Goal: Information Seeking & Learning: Learn about a topic

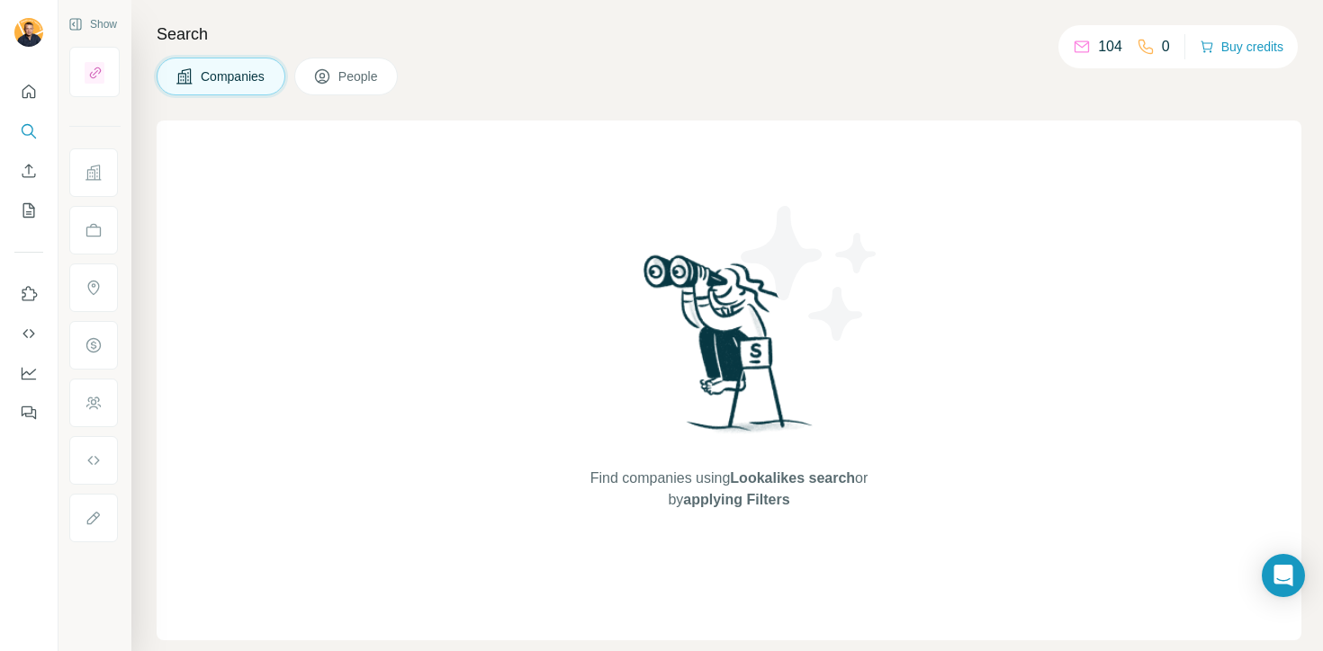
click at [328, 78] on icon at bounding box center [322, 76] width 18 height 18
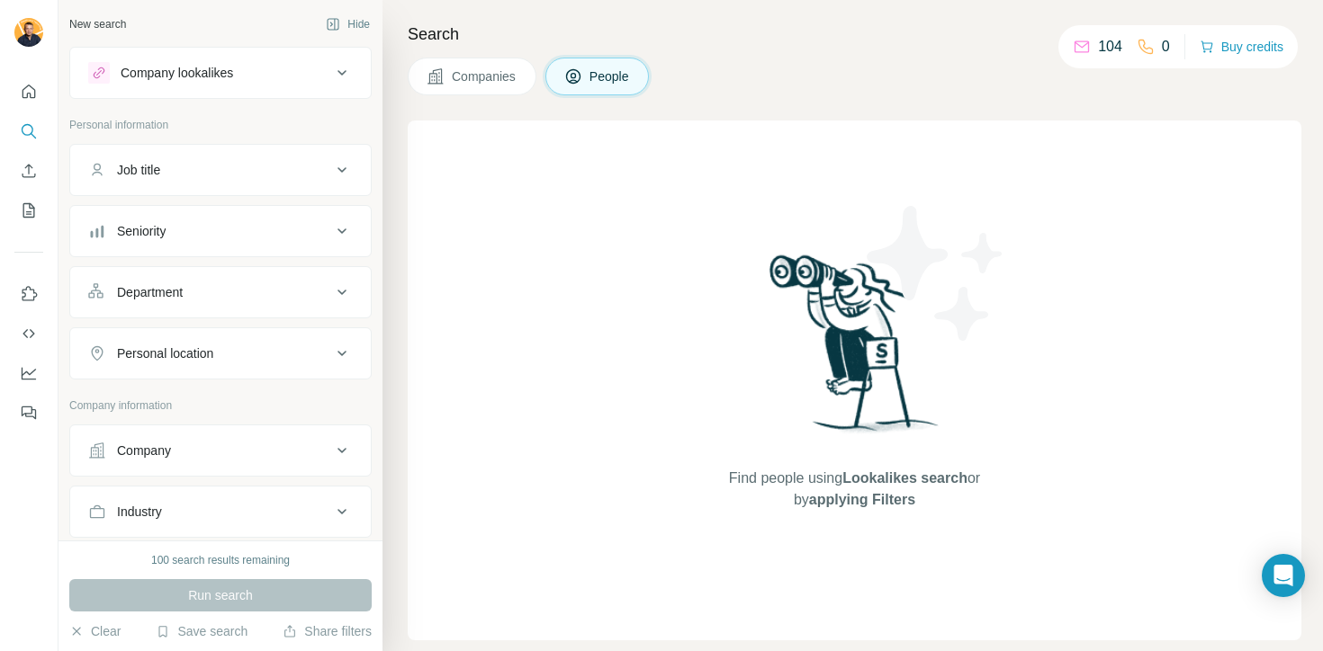
click at [586, 65] on button "People" at bounding box center [597, 77] width 104 height 38
click at [517, 63] on button "Companies" at bounding box center [472, 77] width 129 height 38
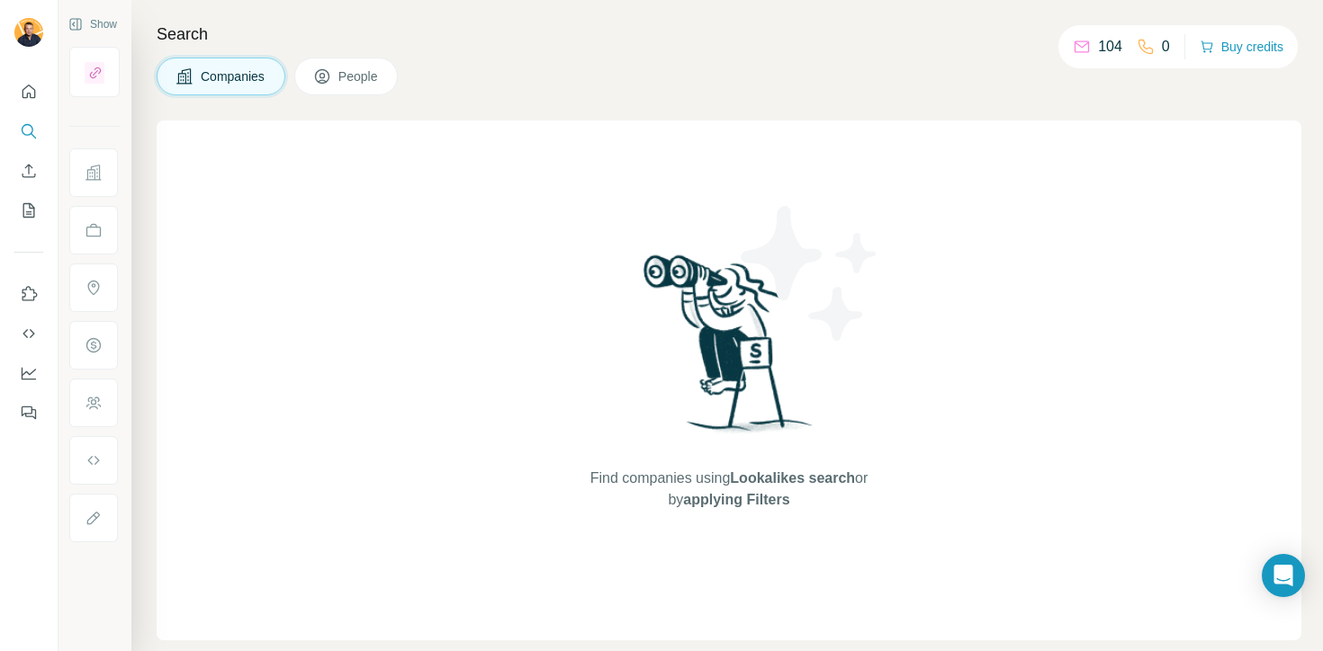
click at [380, 85] on span "People" at bounding box center [358, 76] width 41 height 18
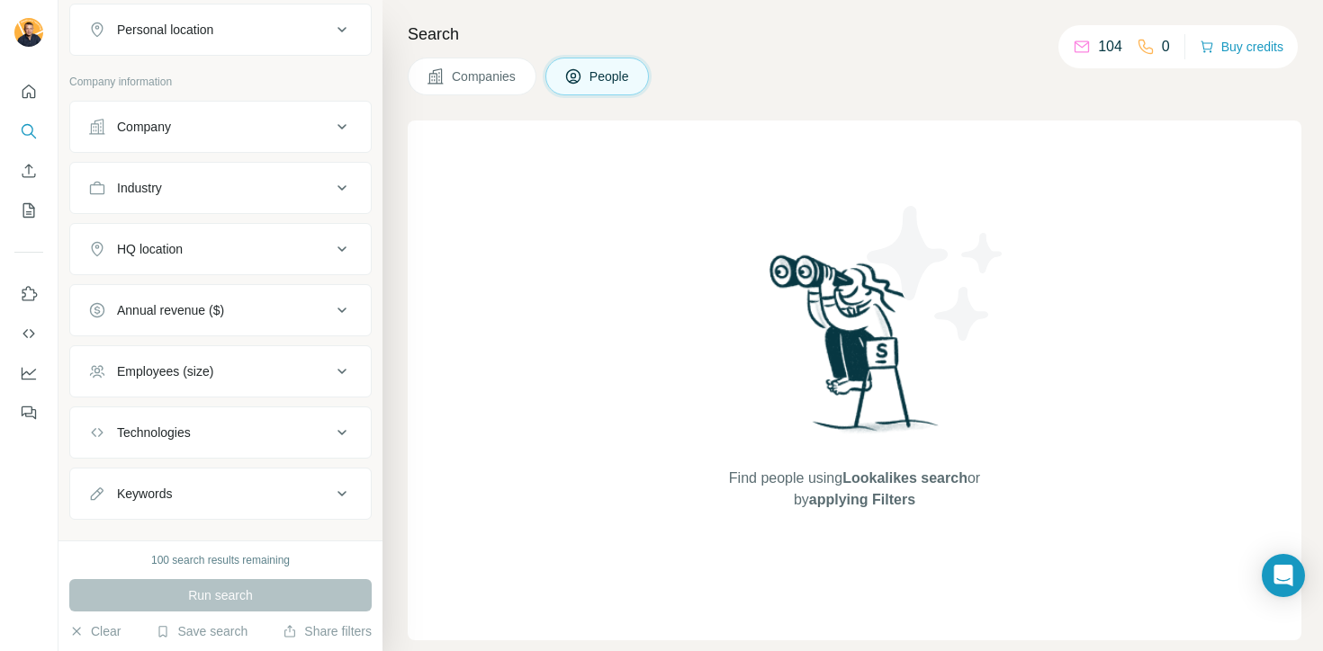
scroll to position [327, 0]
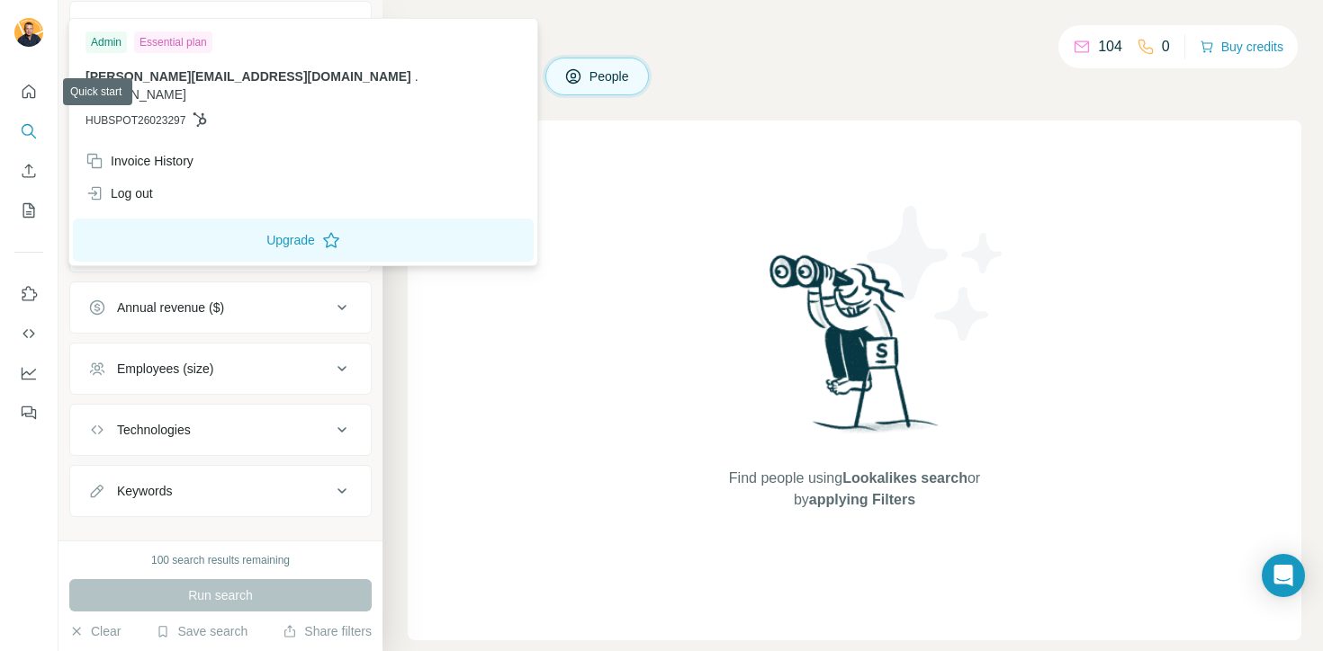
click at [23, 15] on div at bounding box center [31, 34] width 52 height 59
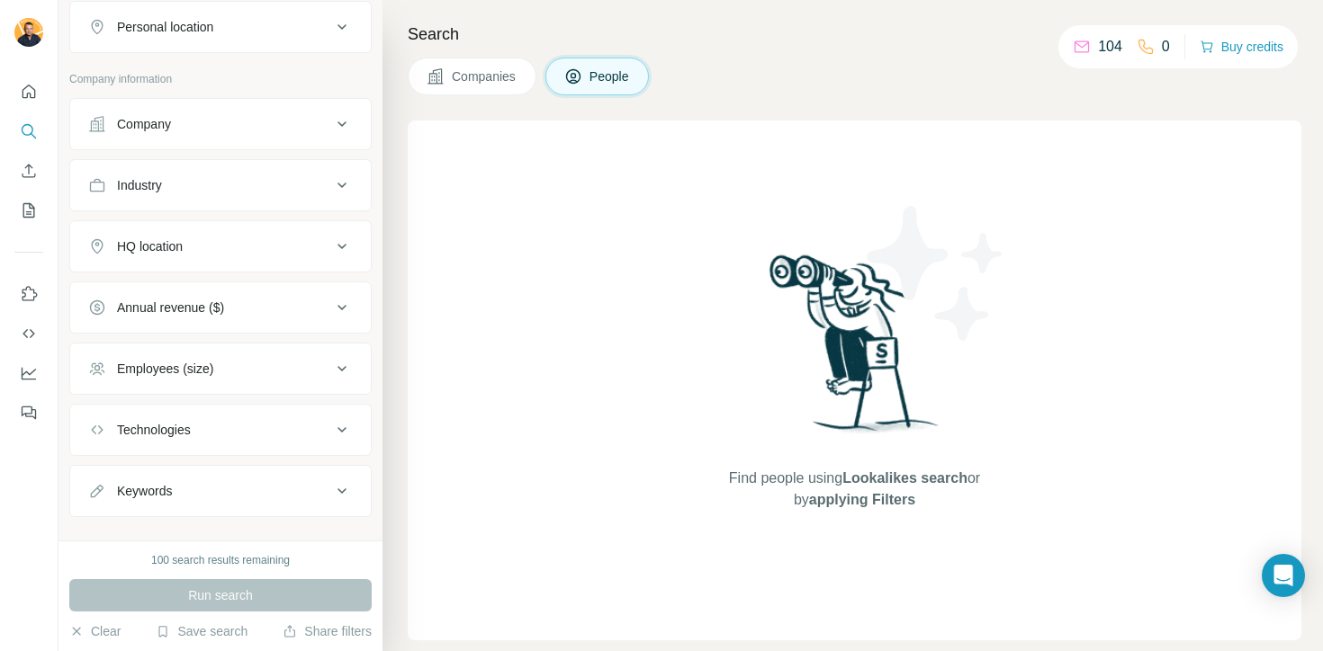
click at [24, 26] on img at bounding box center [28, 32] width 29 height 29
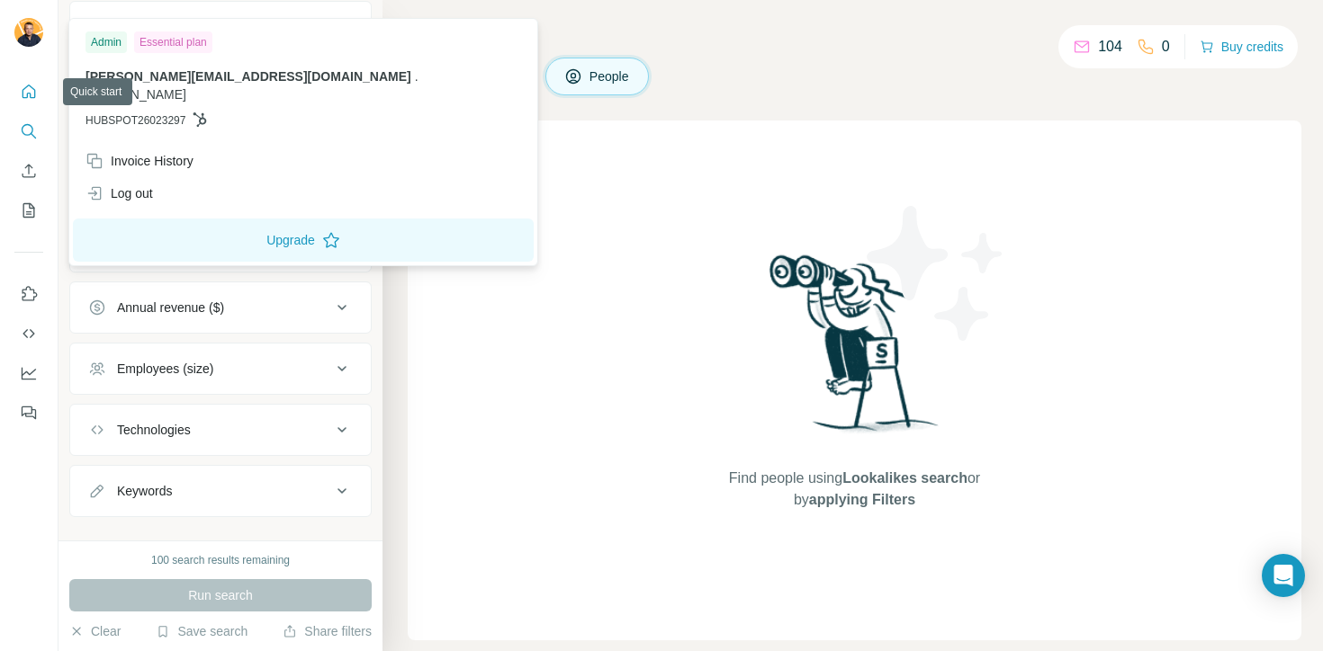
click at [25, 97] on icon "Quick start" at bounding box center [28, 91] width 13 height 13
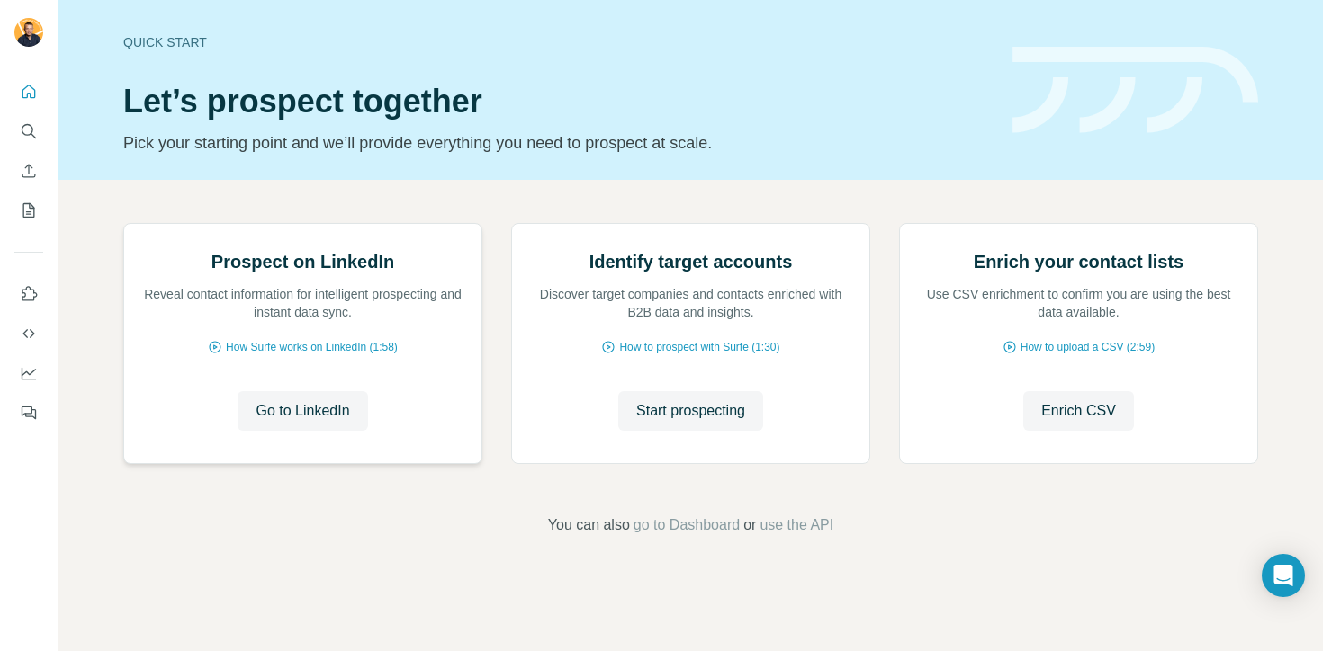
scroll to position [126, 0]
click at [10, 131] on div at bounding box center [29, 247] width 58 height 364
click at [20, 135] on icon "Search" at bounding box center [29, 131] width 18 height 18
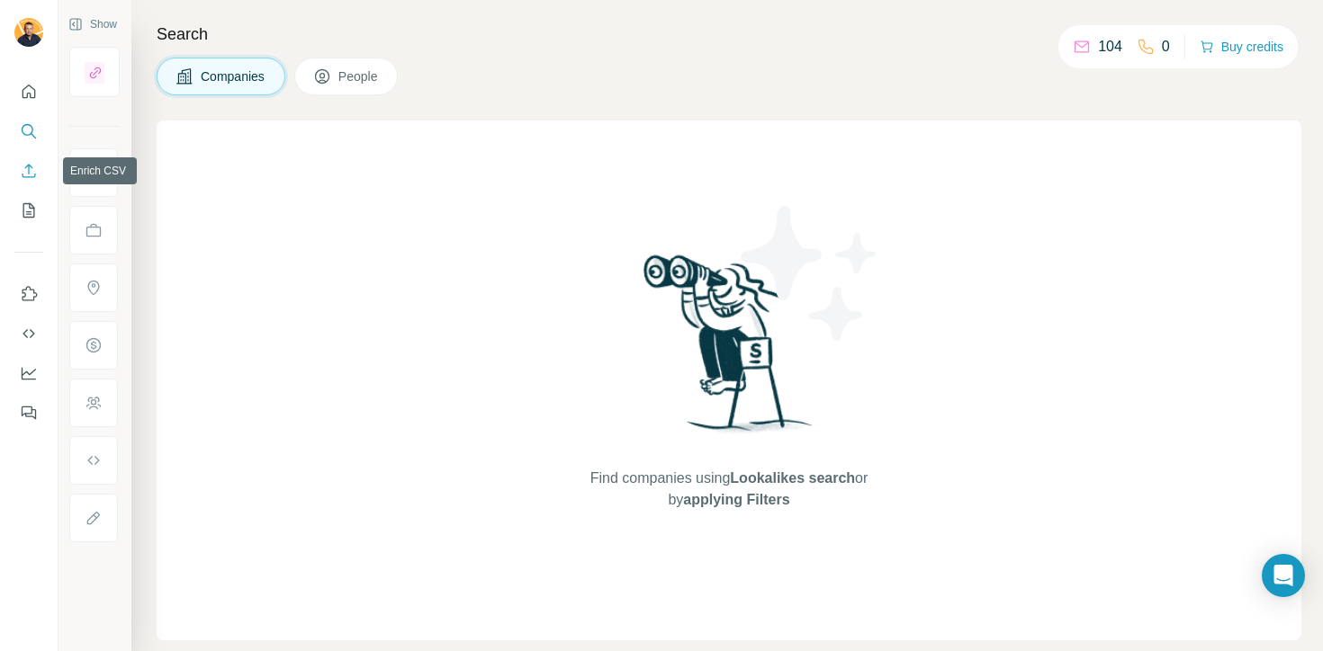
click at [22, 171] on icon "Enrich CSV" at bounding box center [29, 171] width 18 height 18
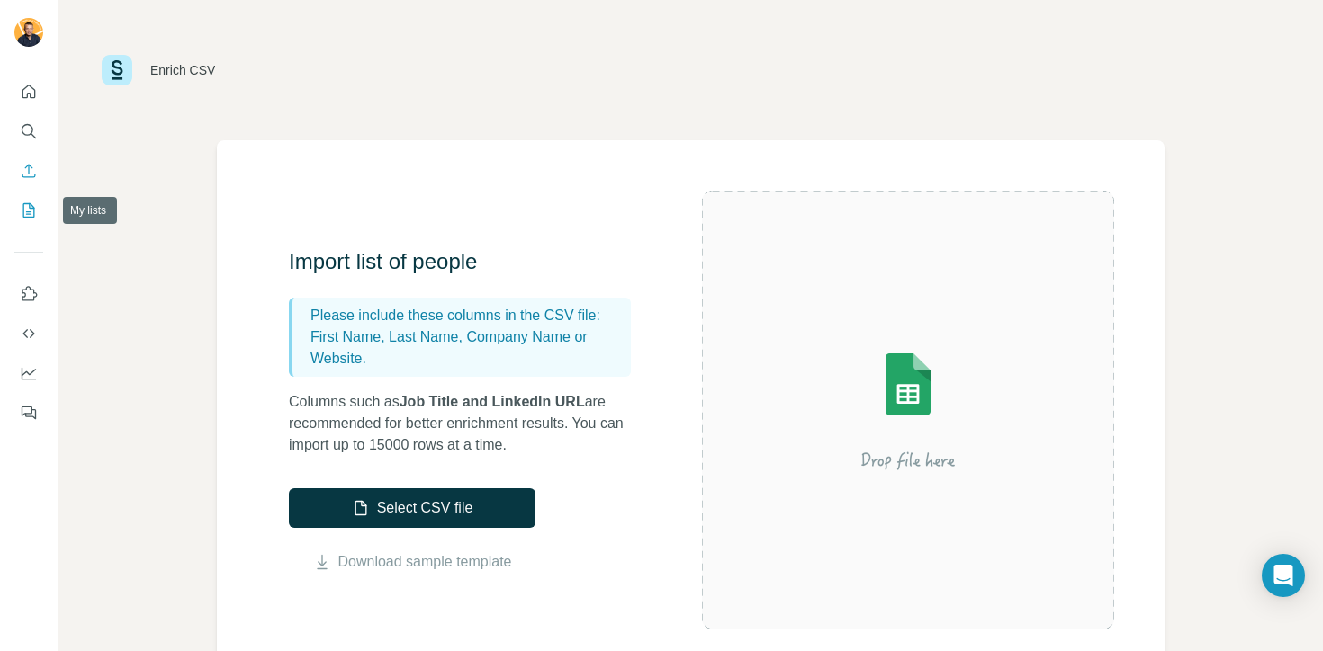
click at [25, 220] on button "My lists" at bounding box center [28, 210] width 29 height 32
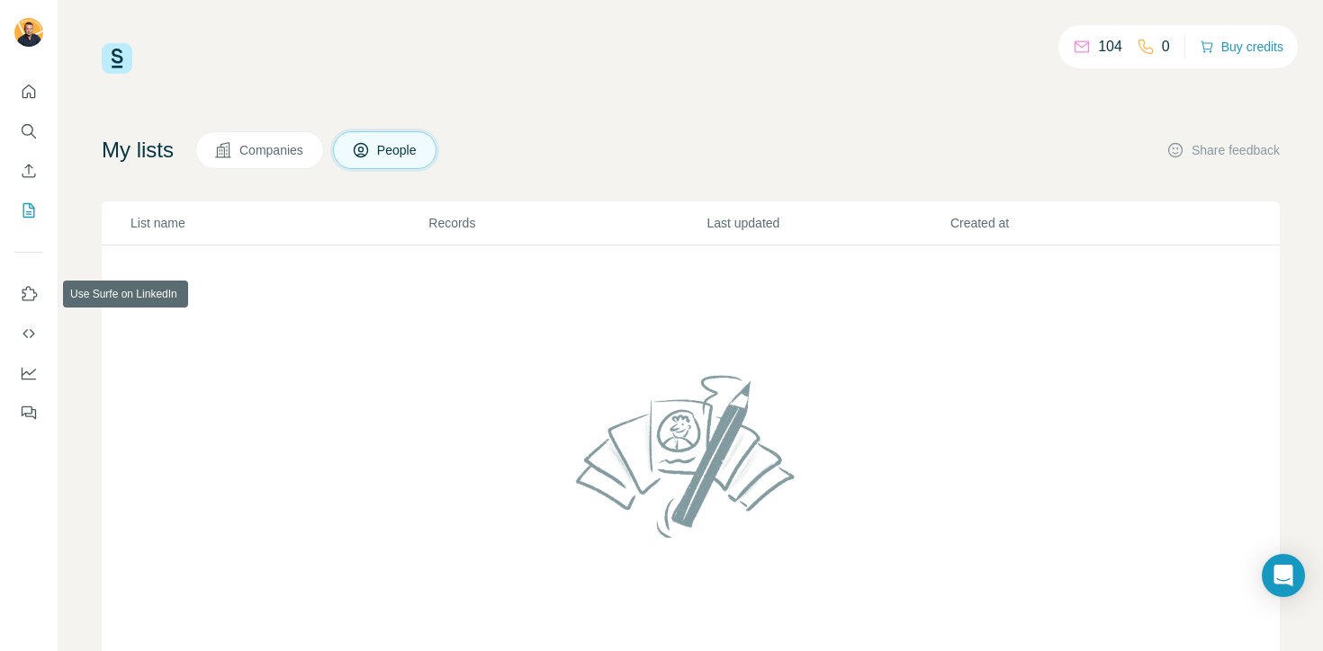
click at [37, 311] on nav at bounding box center [28, 353] width 29 height 151
click at [32, 327] on icon "Use Surfe API" at bounding box center [29, 334] width 18 height 18
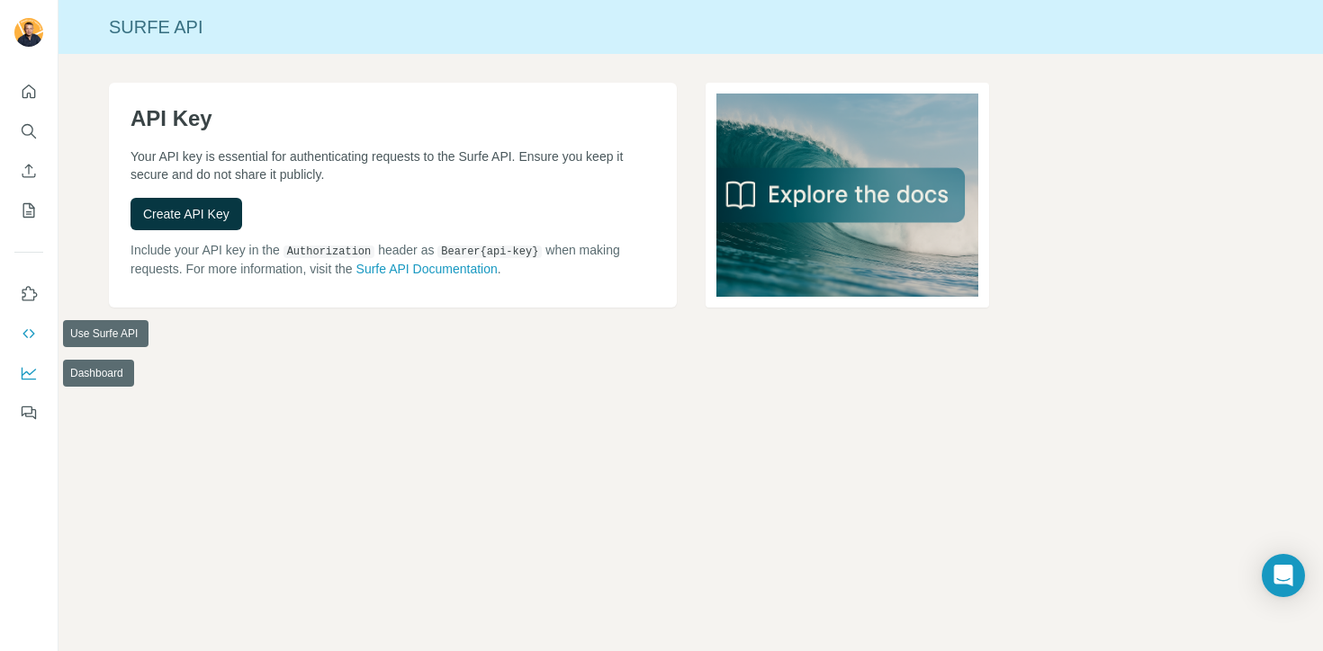
click at [31, 379] on icon "Dashboard" at bounding box center [29, 374] width 14 height 13
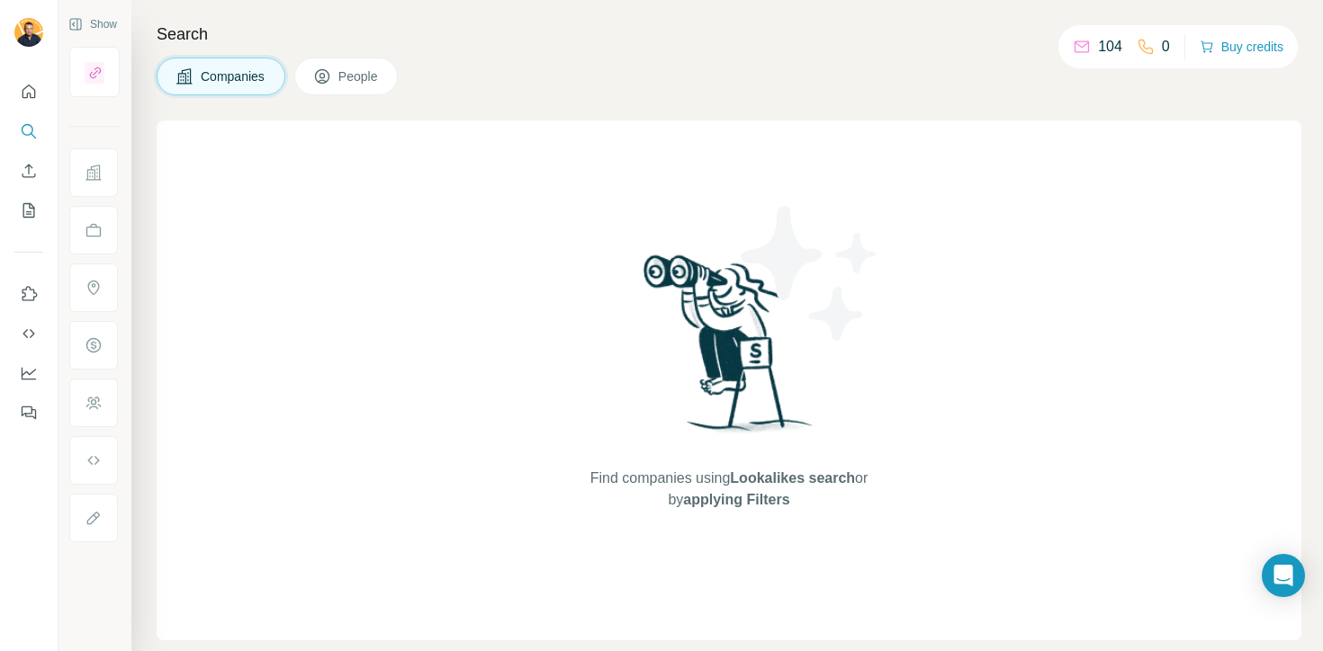
click at [335, 84] on button "People" at bounding box center [346, 77] width 104 height 38
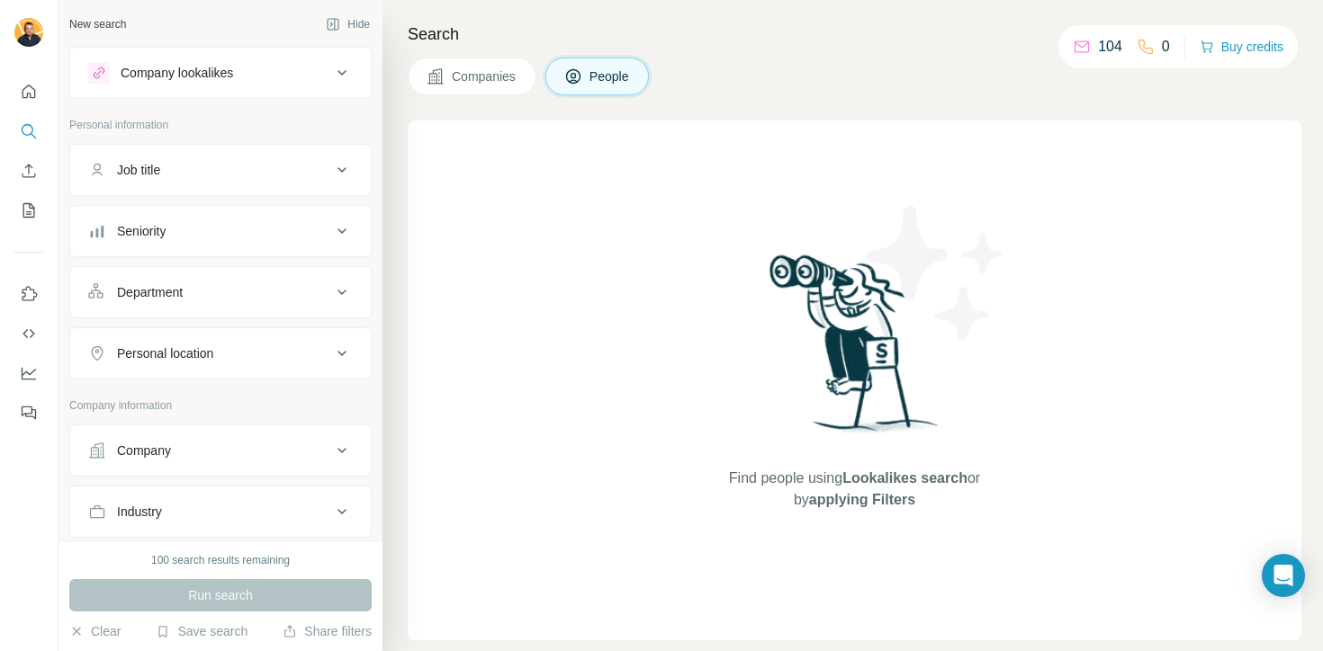
click at [297, 79] on div "Company lookalikes" at bounding box center [209, 73] width 243 height 22
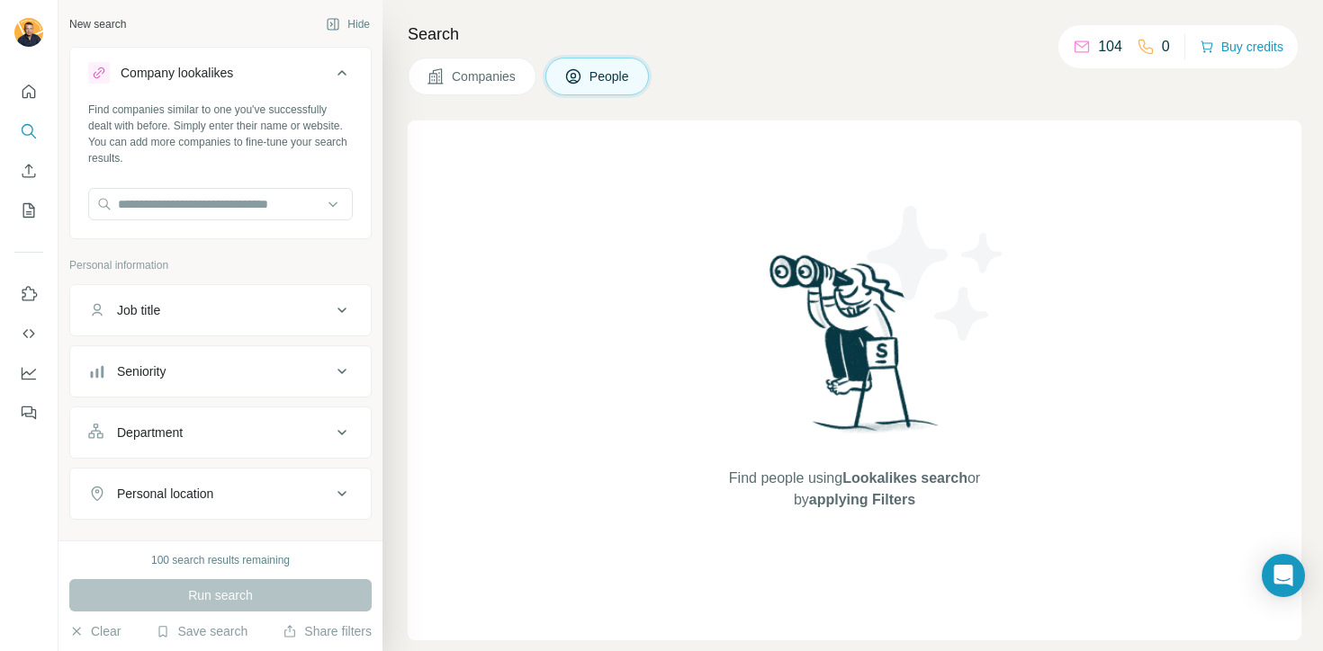
click at [297, 79] on div "Company lookalikes" at bounding box center [209, 73] width 243 height 22
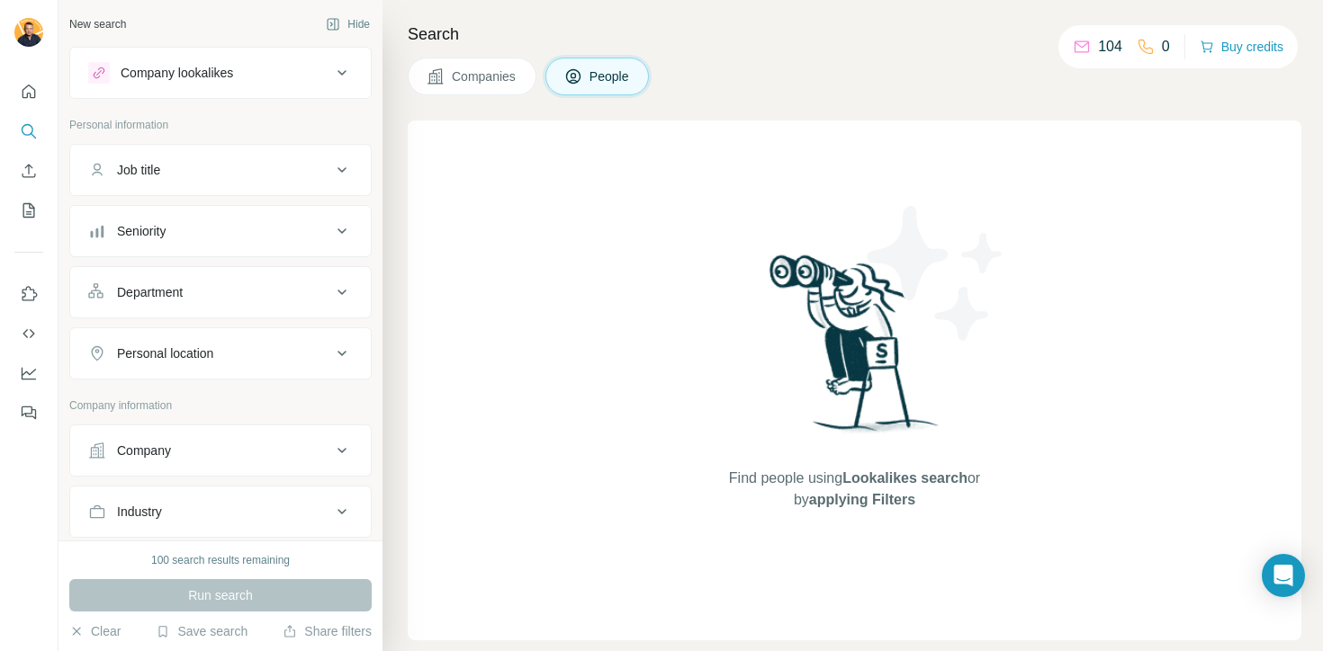
click at [489, 92] on button "Companies" at bounding box center [472, 77] width 129 height 38
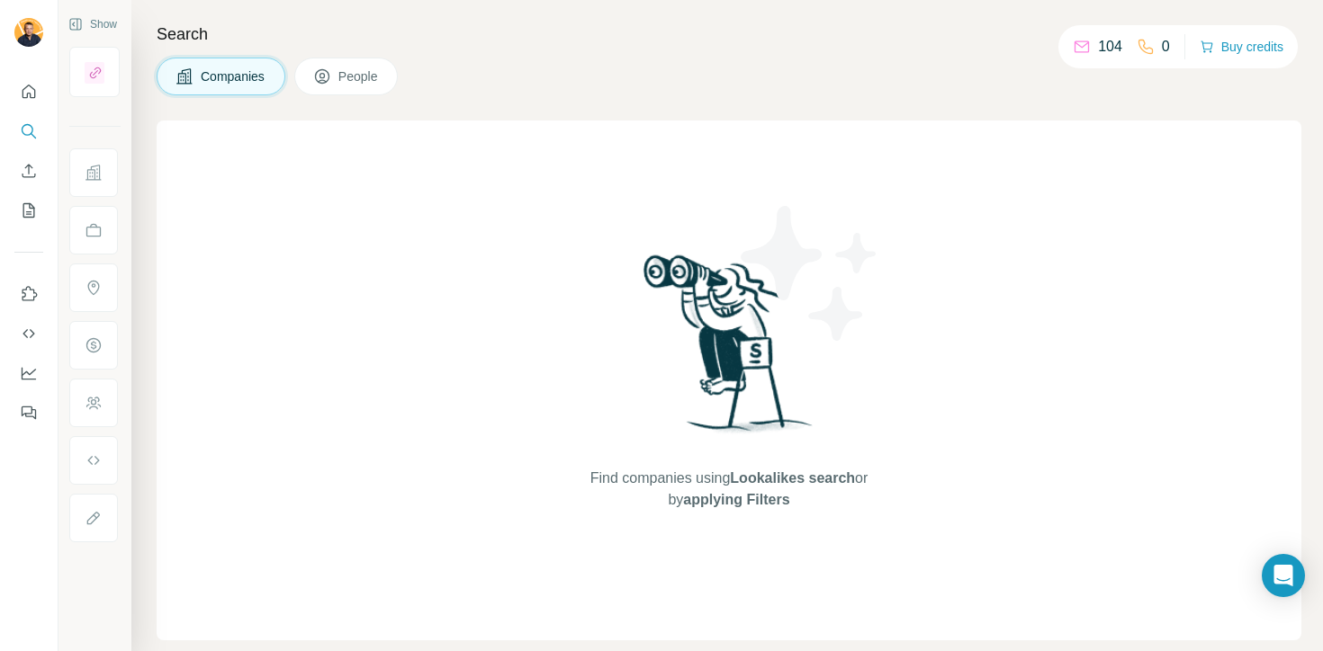
click at [390, 71] on button "People" at bounding box center [346, 77] width 104 height 38
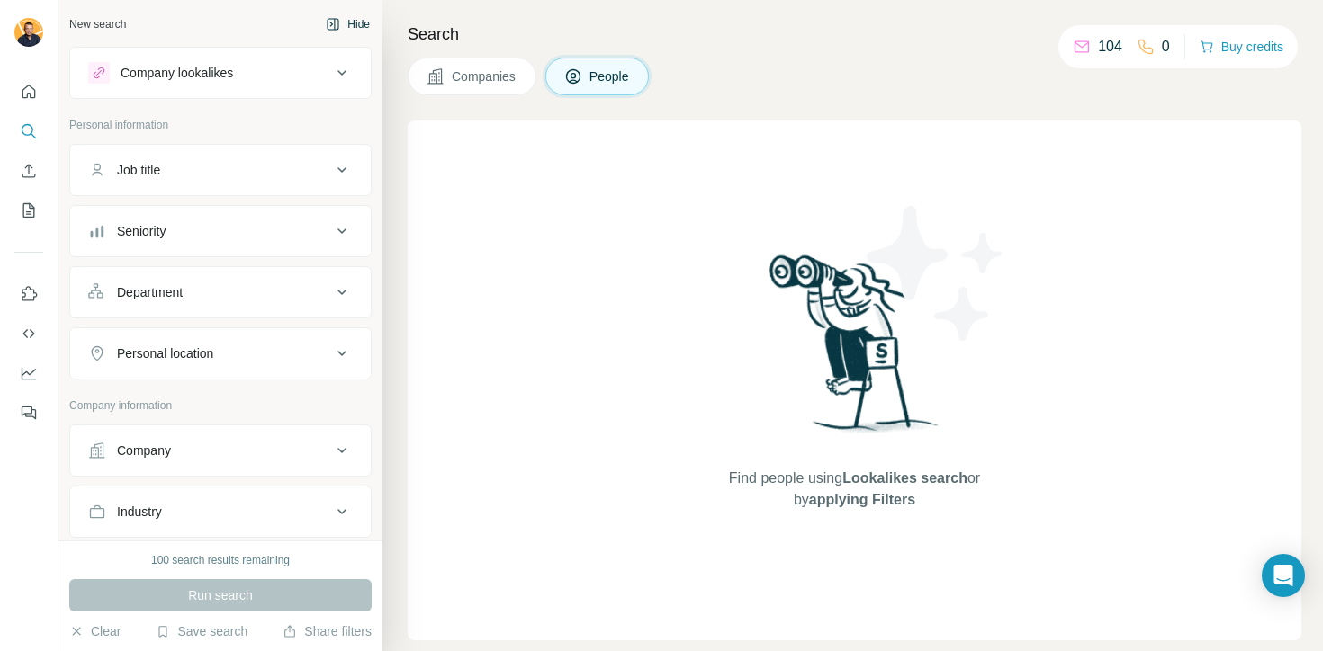
click at [334, 21] on icon "button" at bounding box center [333, 24] width 14 height 14
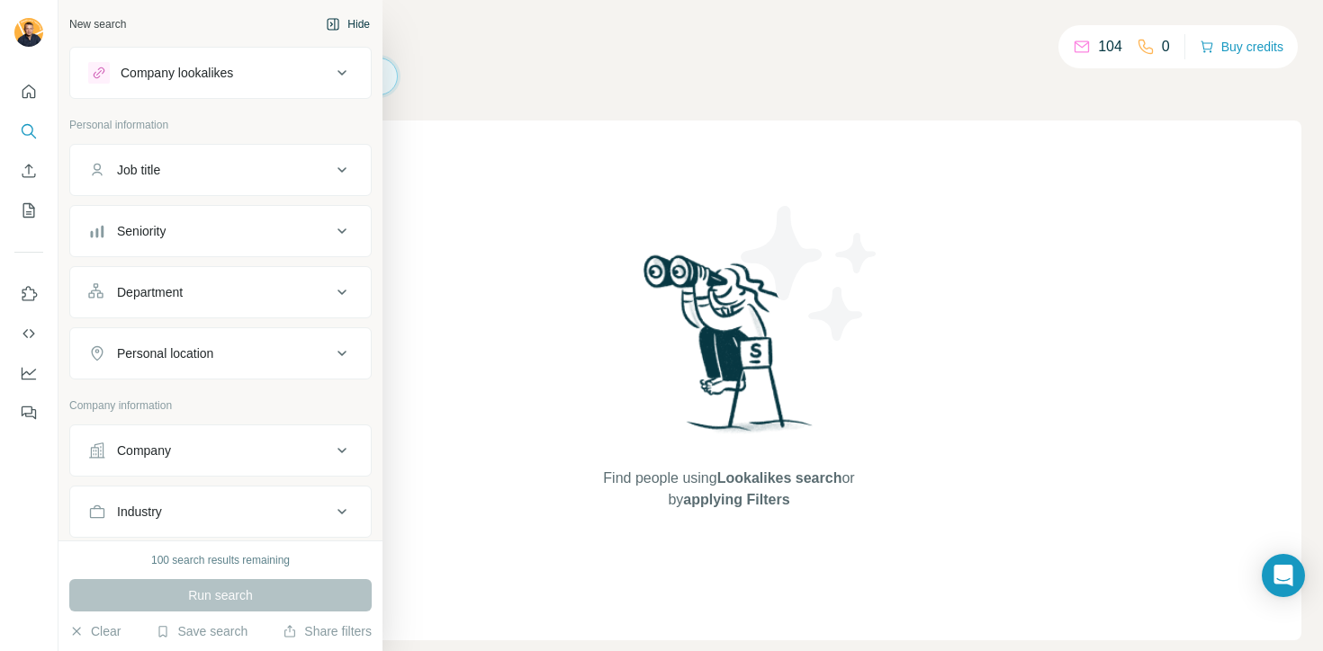
click at [102, 20] on div "New search" at bounding box center [97, 24] width 57 height 16
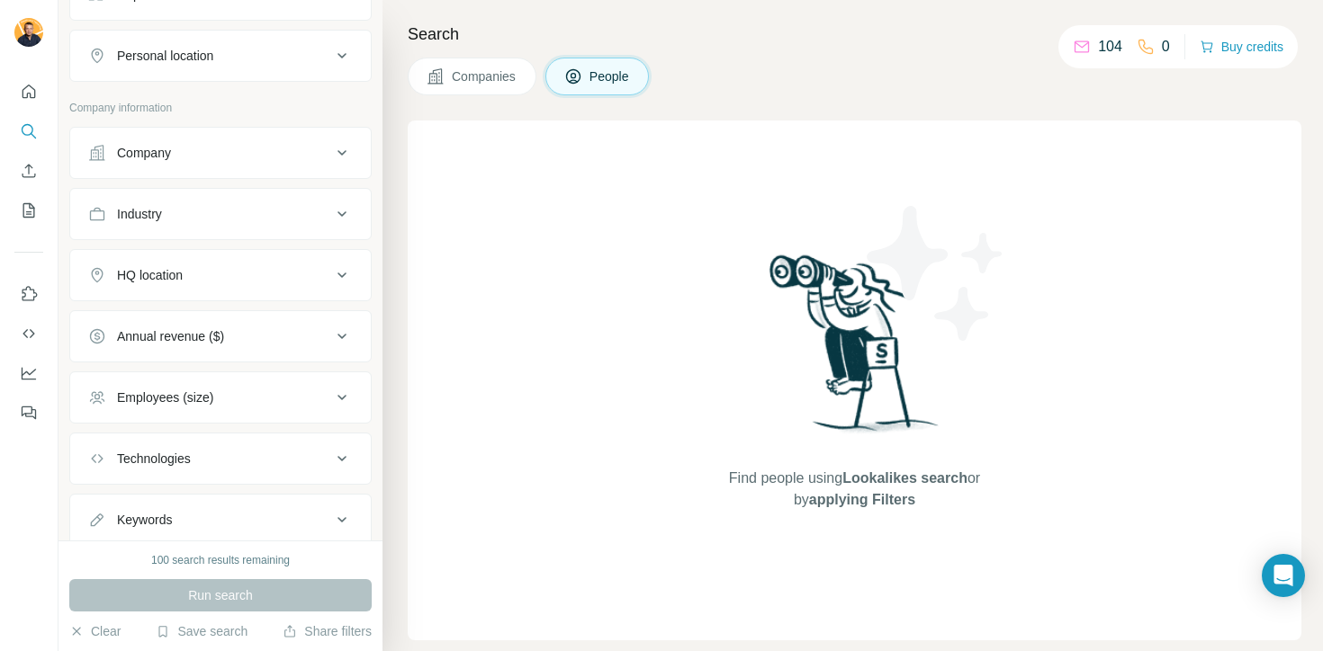
scroll to position [354, 0]
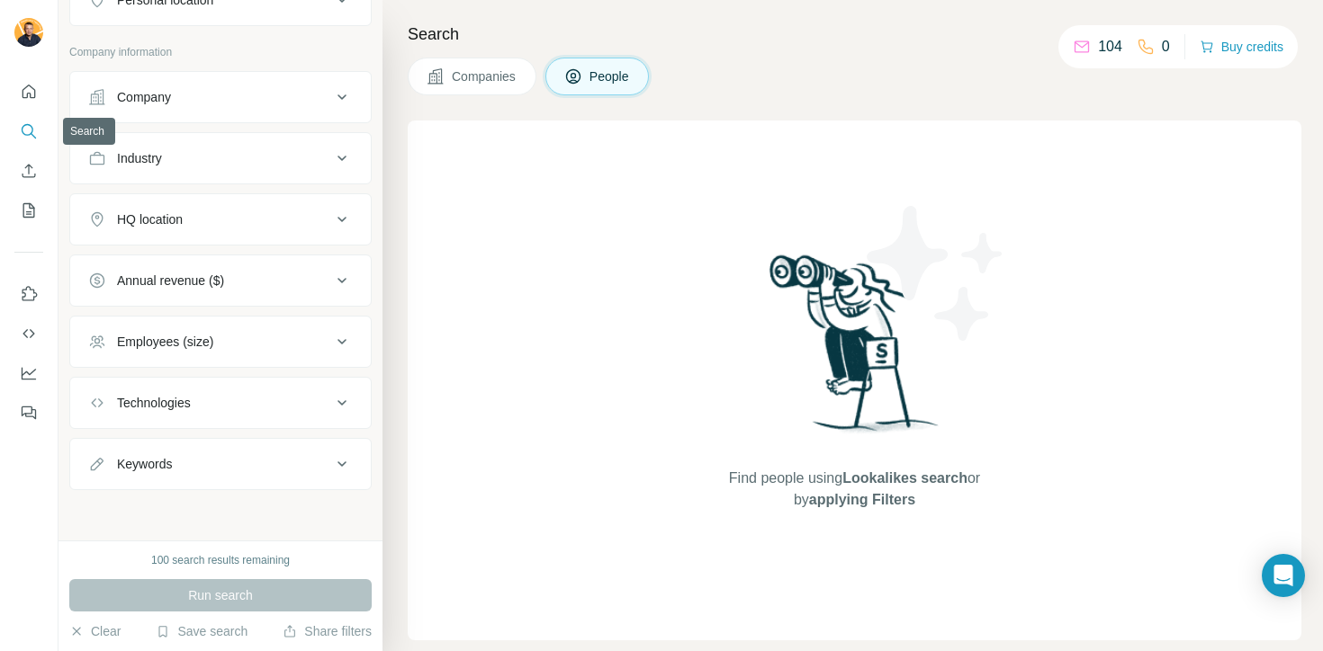
click at [33, 116] on button "Search" at bounding box center [28, 131] width 29 height 32
click at [28, 94] on icon "Quick start" at bounding box center [29, 92] width 18 height 18
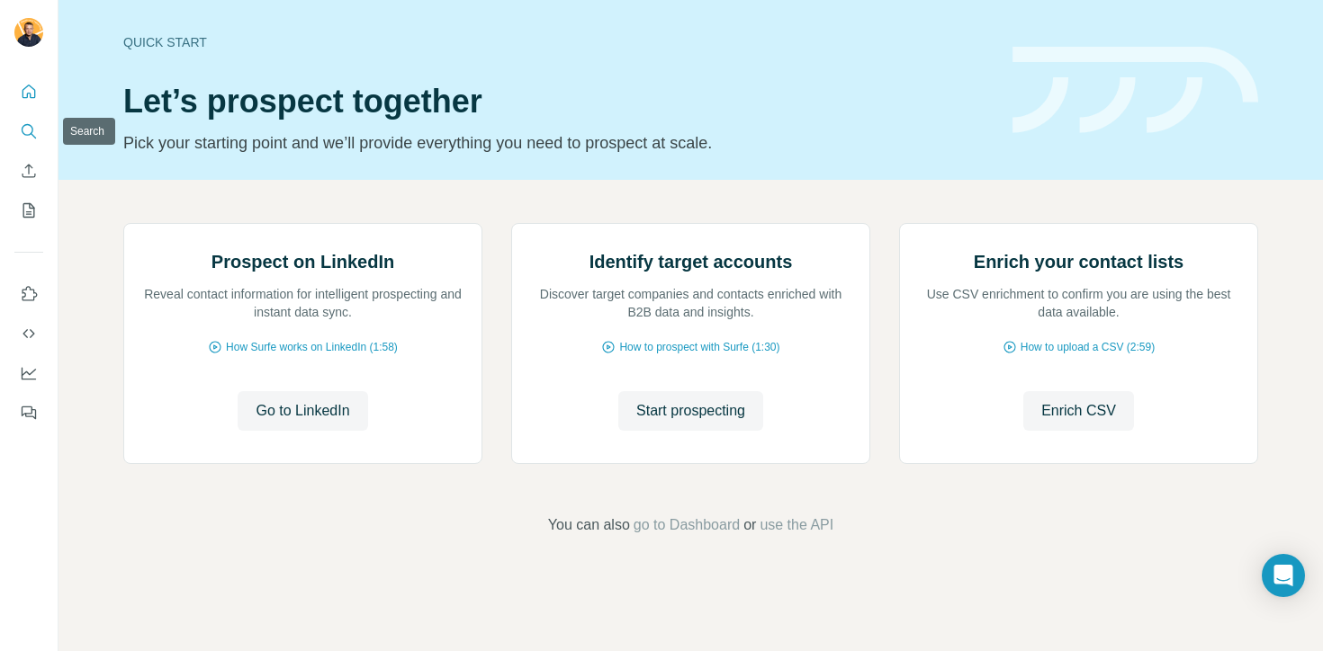
click at [20, 127] on icon "Search" at bounding box center [29, 131] width 18 height 18
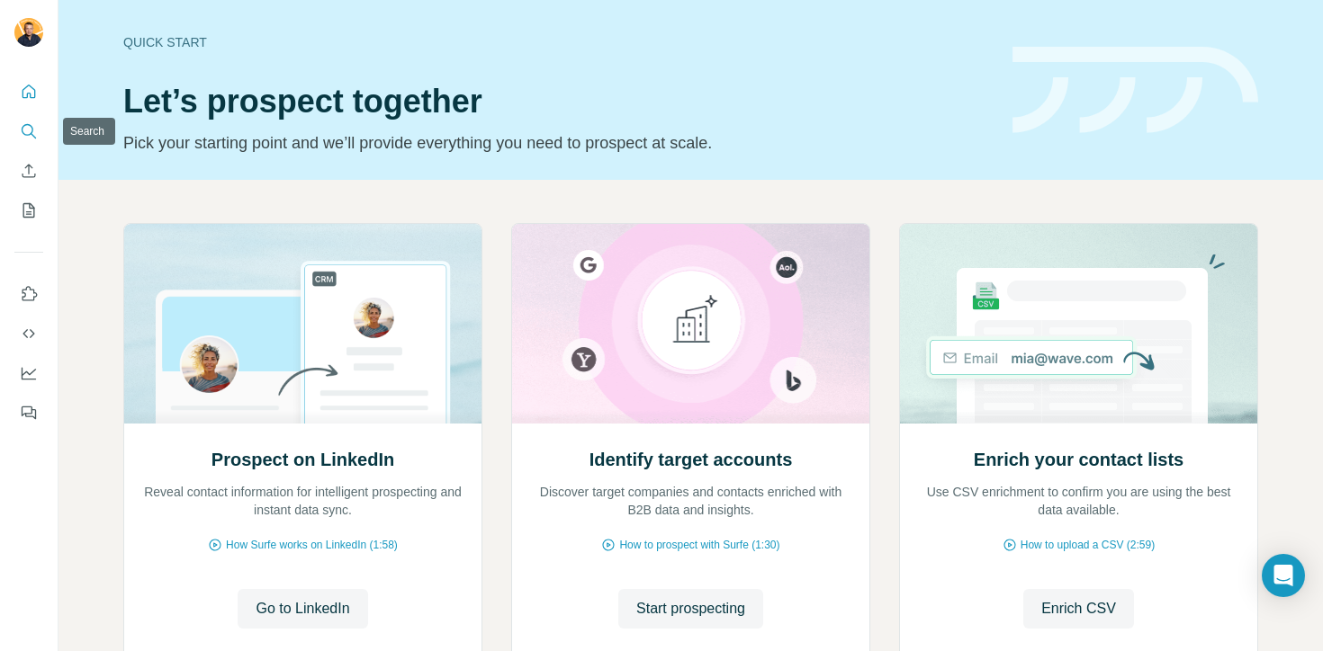
click at [20, 139] on icon "Search" at bounding box center [29, 131] width 18 height 18
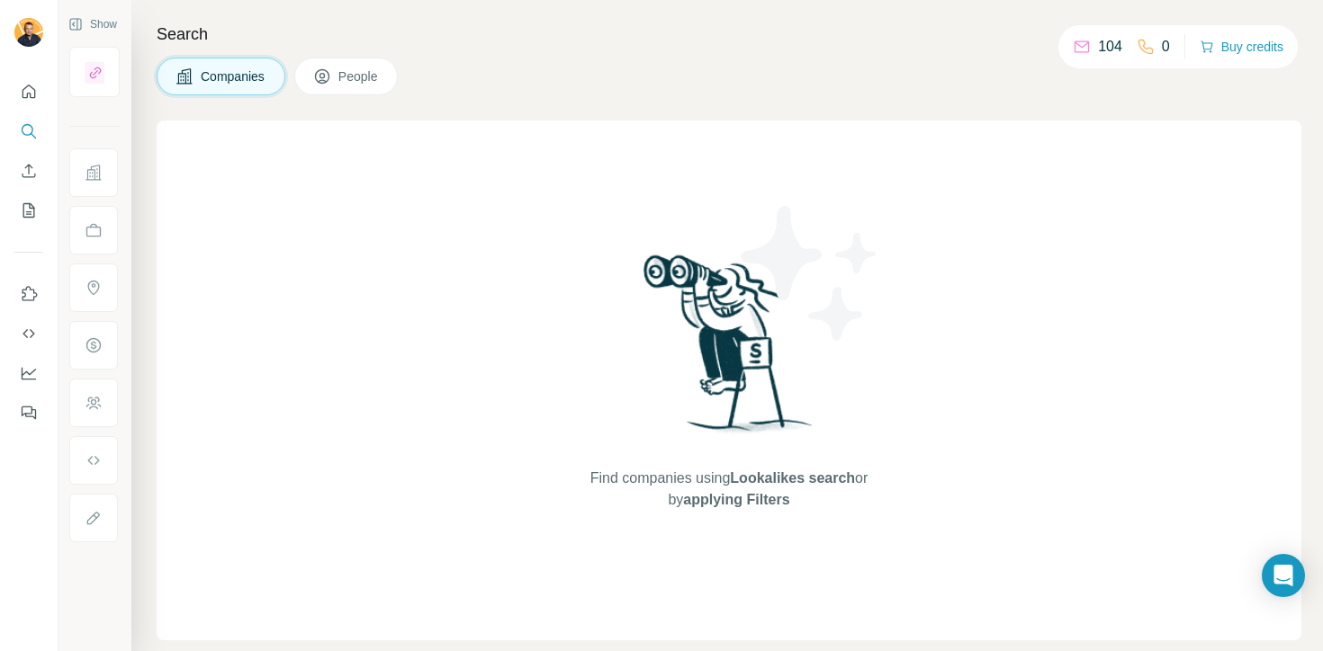
click at [1105, 39] on p "104" at bounding box center [1110, 47] width 24 height 22
click at [1138, 49] on icon at bounding box center [1145, 47] width 18 height 18
click at [1173, 51] on div "104 0 Buy credits" at bounding box center [1177, 46] width 239 height 43
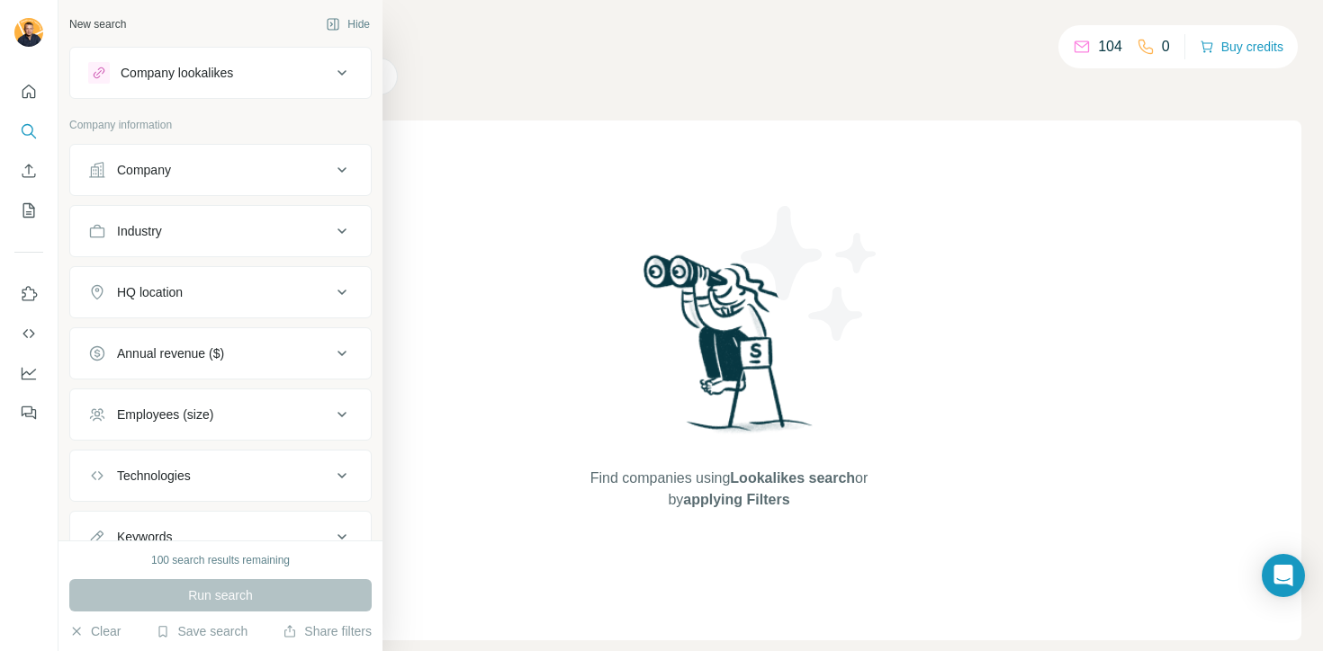
click at [100, 166] on icon at bounding box center [96, 169] width 15 height 15
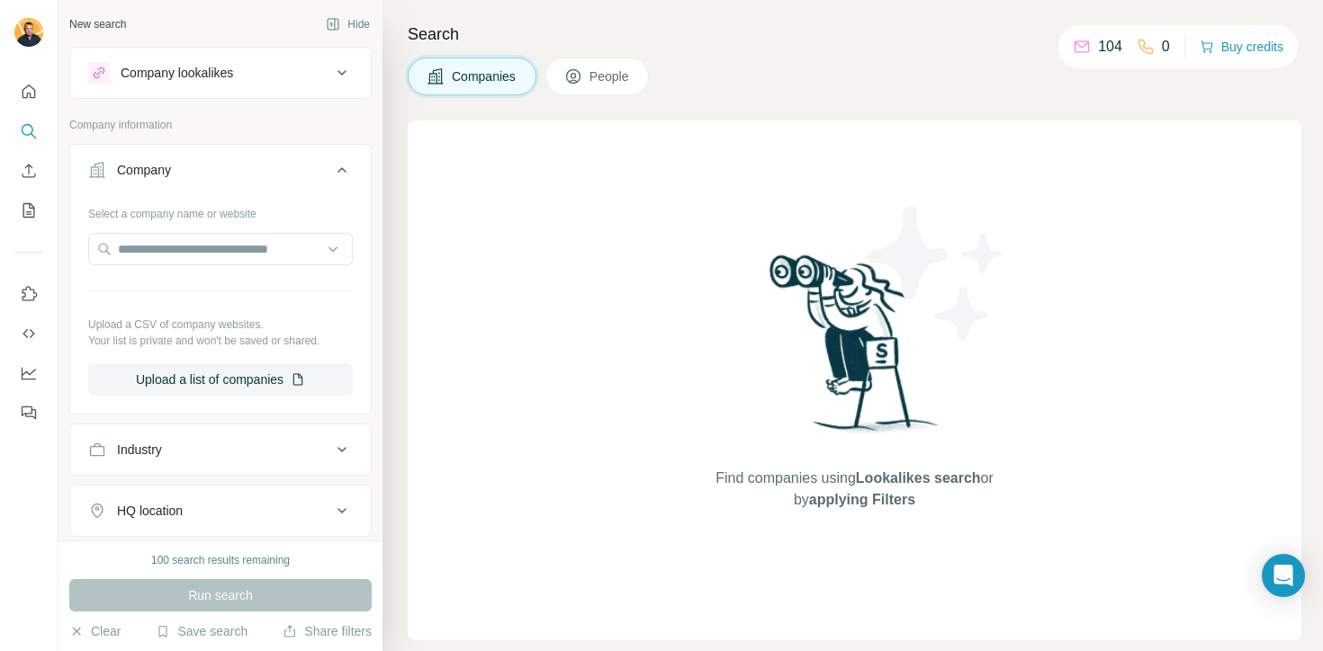
click at [607, 83] on span "People" at bounding box center [609, 76] width 41 height 18
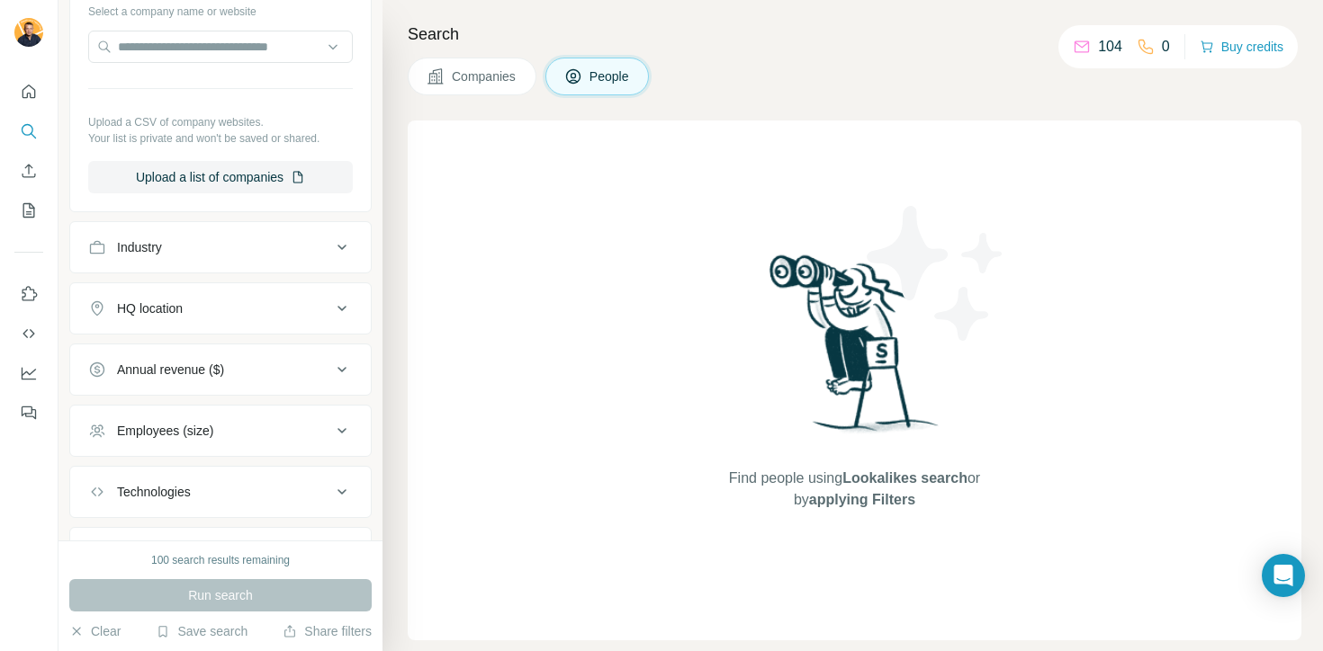
scroll to position [560, 0]
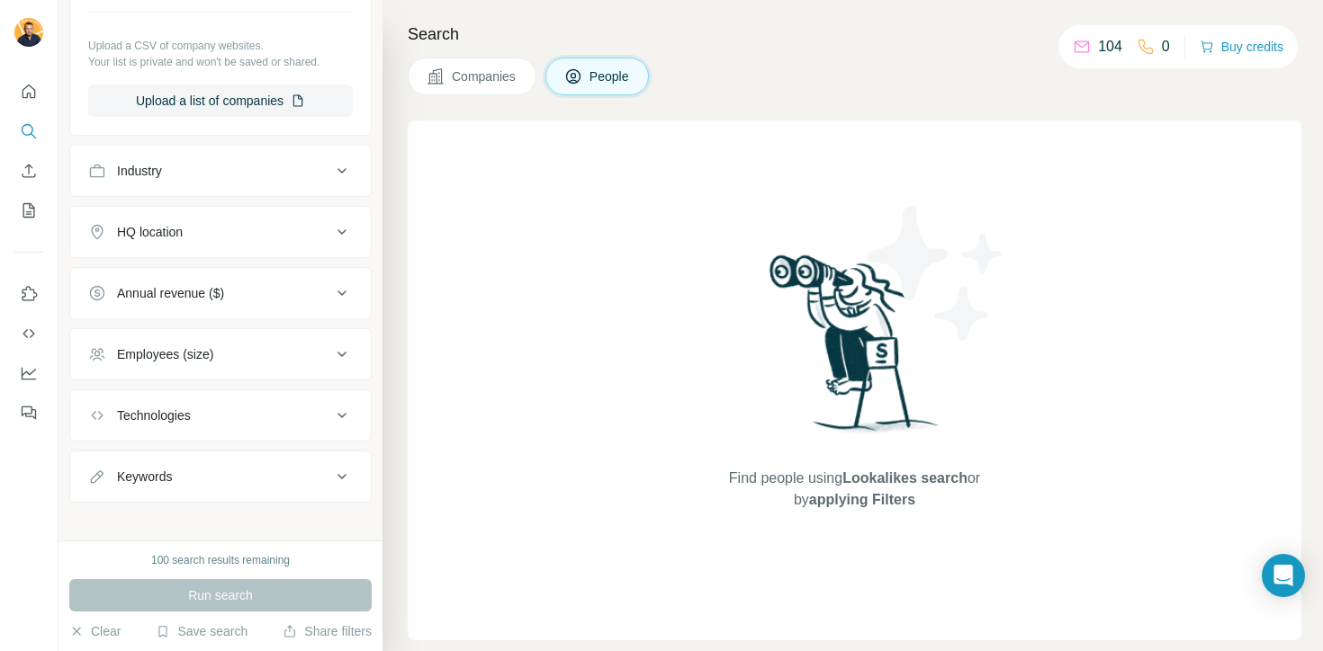
click at [192, 359] on div "Employees (size)" at bounding box center [165, 354] width 96 height 18
click at [102, 423] on icon at bounding box center [99, 428] width 22 height 22
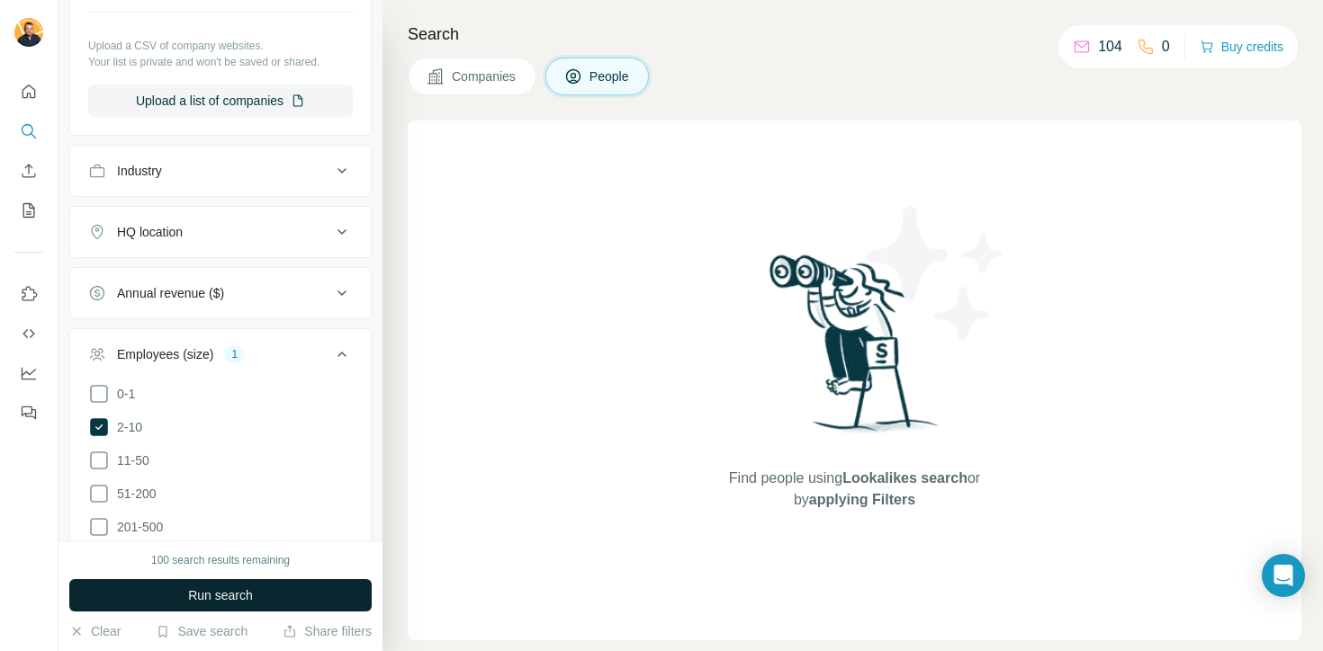
click at [159, 585] on button "Run search" at bounding box center [220, 595] width 302 height 32
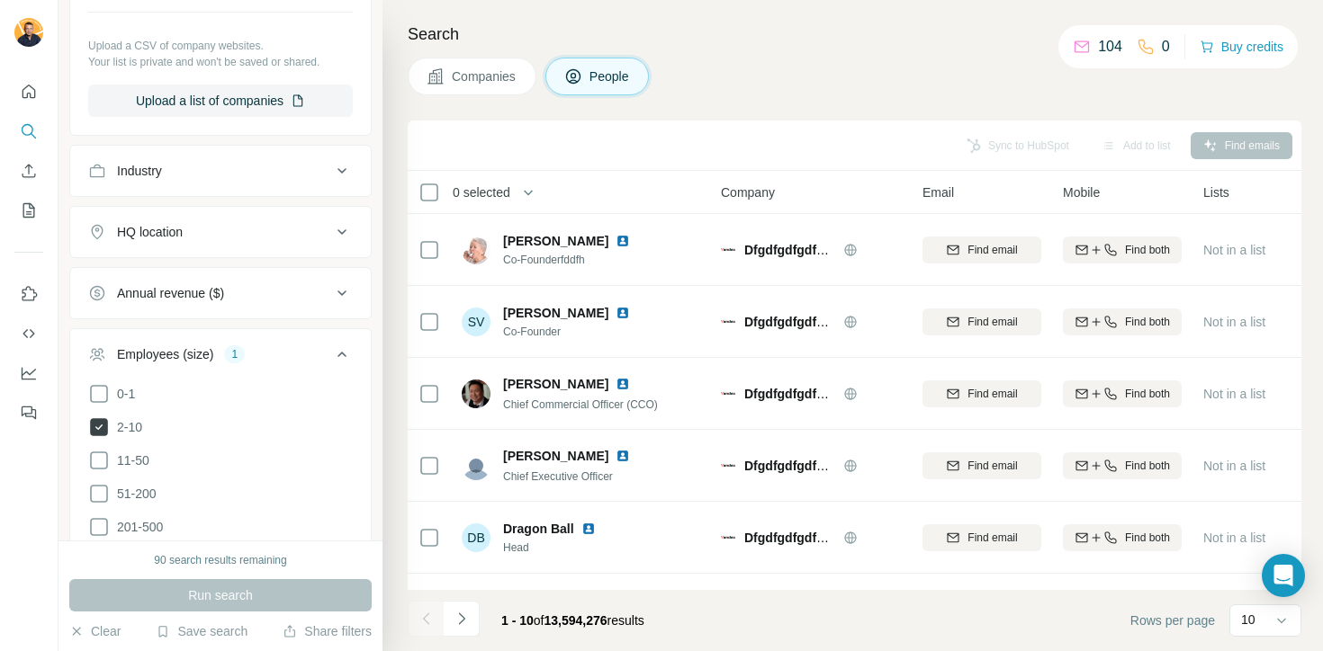
click at [100, 421] on icon at bounding box center [99, 427] width 18 height 18
click at [139, 595] on div "Run search" at bounding box center [220, 595] width 302 height 32
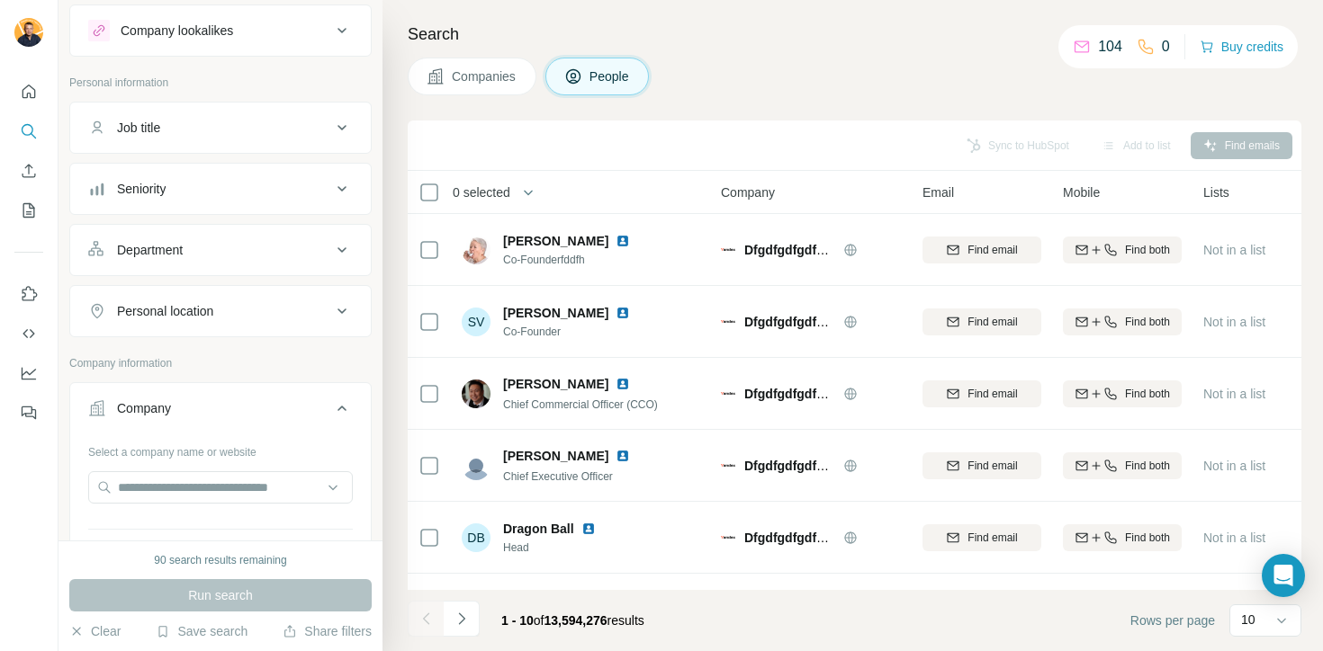
scroll to position [36, 0]
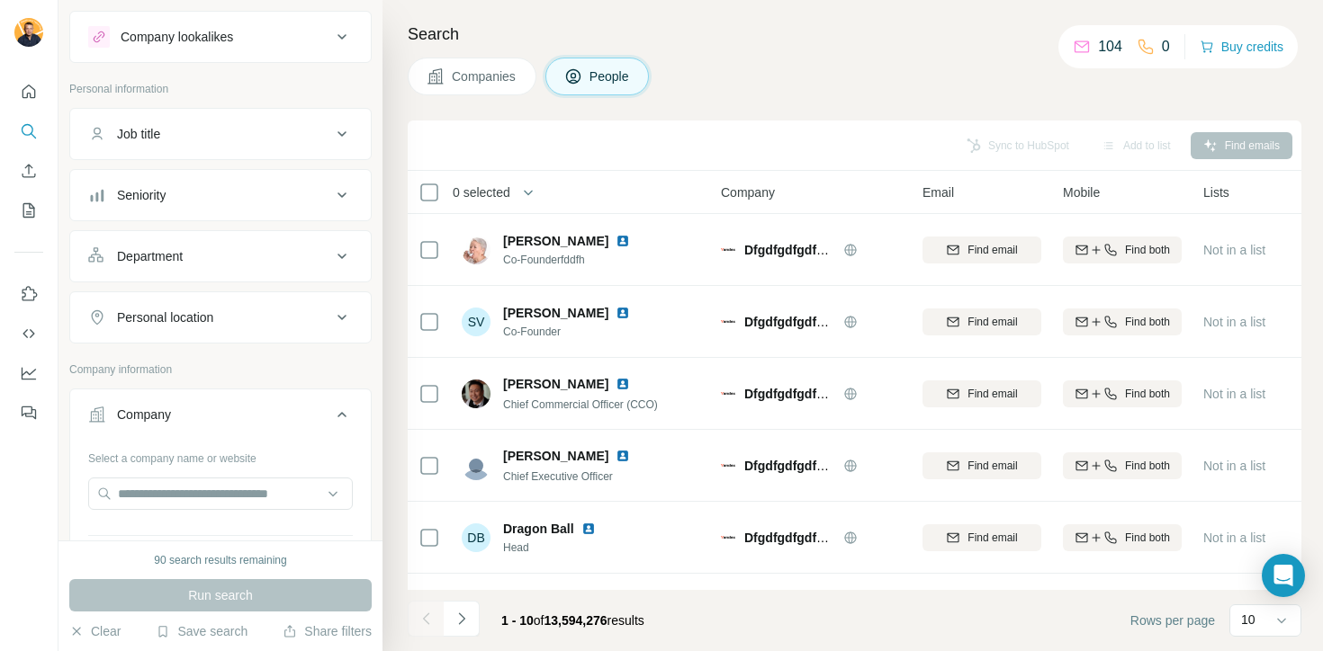
click at [157, 246] on button "Department" at bounding box center [220, 256] width 300 height 43
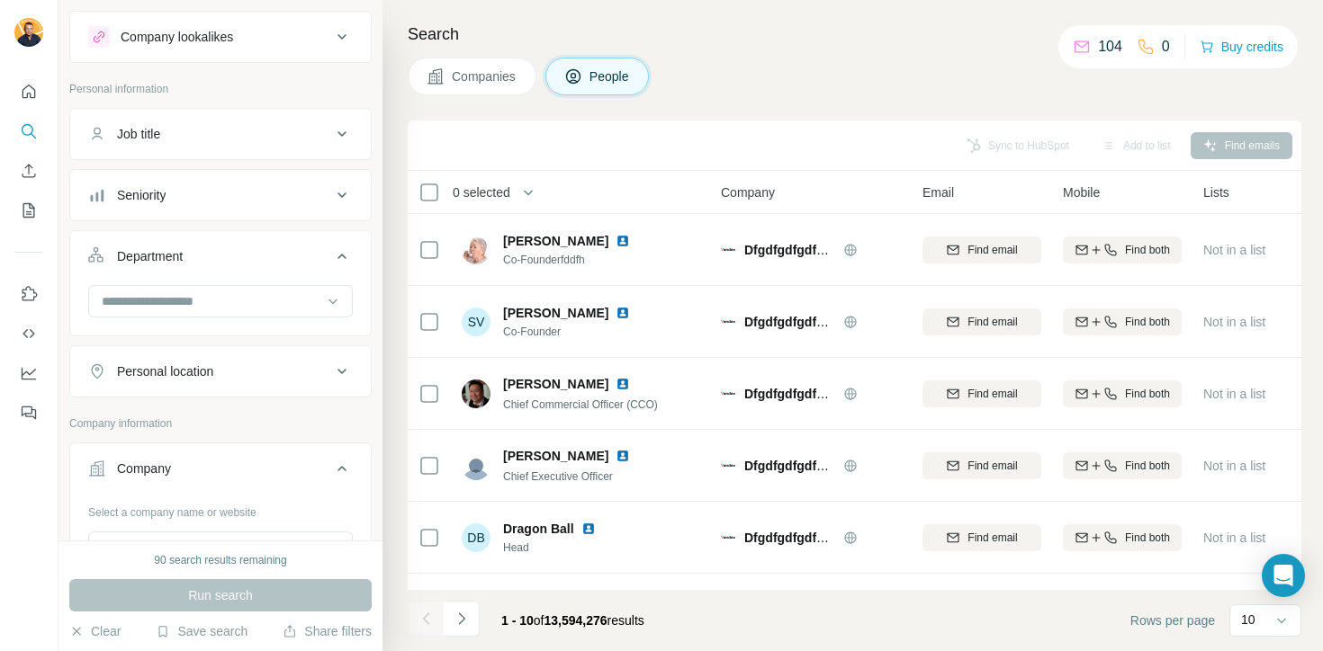
click at [143, 132] on div "Job title" at bounding box center [138, 134] width 43 height 18
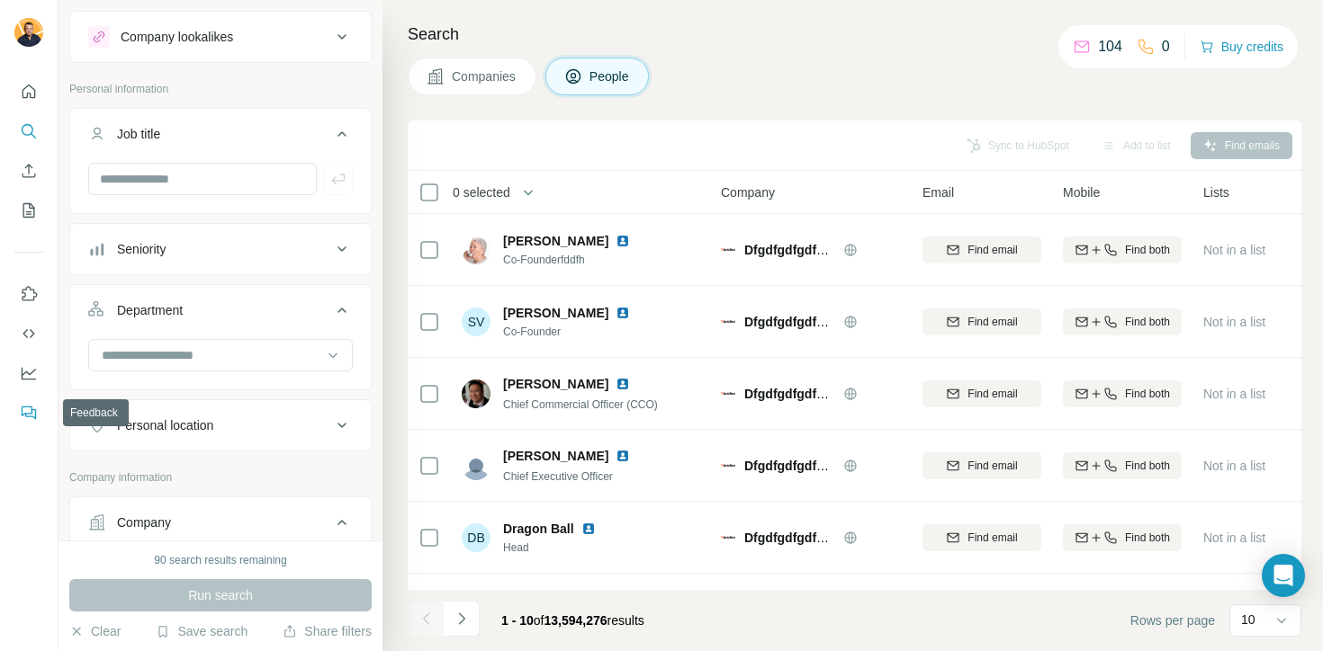
click at [33, 402] on button "Feedback" at bounding box center [28, 413] width 29 height 32
click at [31, 303] on button "Use Surfe on LinkedIn" at bounding box center [28, 294] width 29 height 32
